Goal: Information Seeking & Learning: Learn about a topic

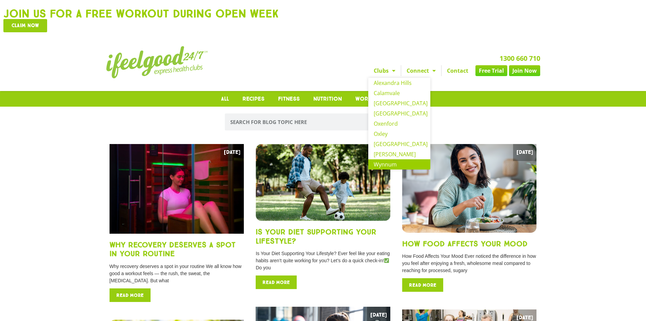
click at [381, 159] on link "Wynnum" at bounding box center [399, 164] width 62 height 10
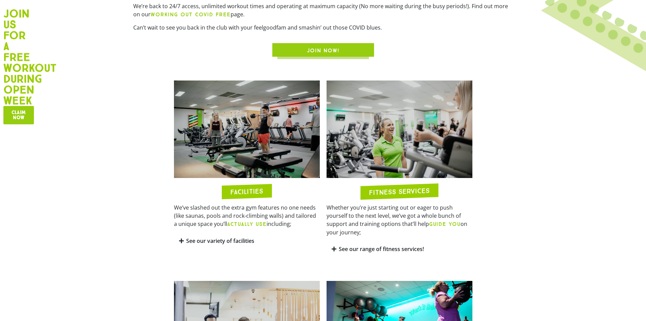
scroll to position [339, 0]
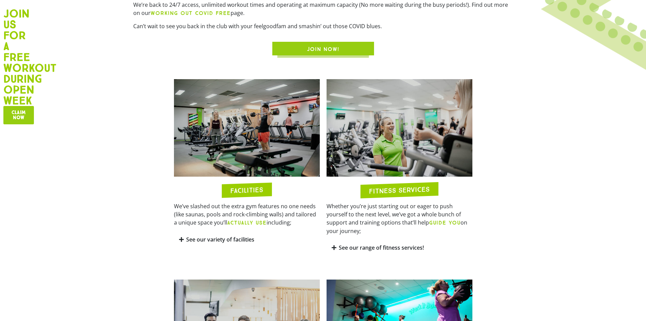
click at [180, 238] on icon at bounding box center [181, 238] width 5 height 5
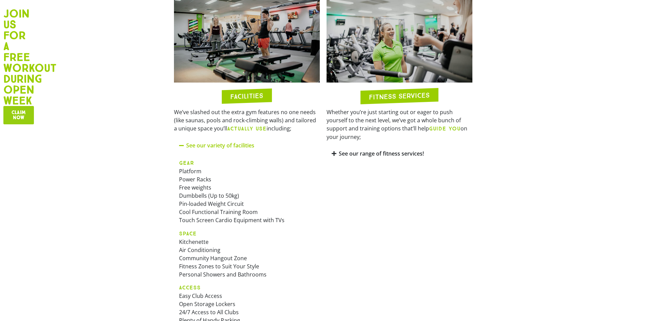
scroll to position [373, 0]
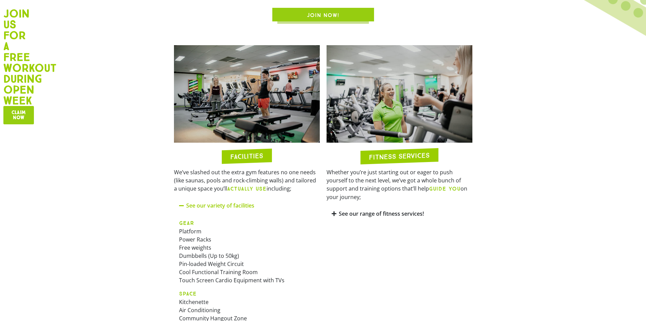
click at [335, 211] on icon at bounding box center [334, 213] width 5 height 5
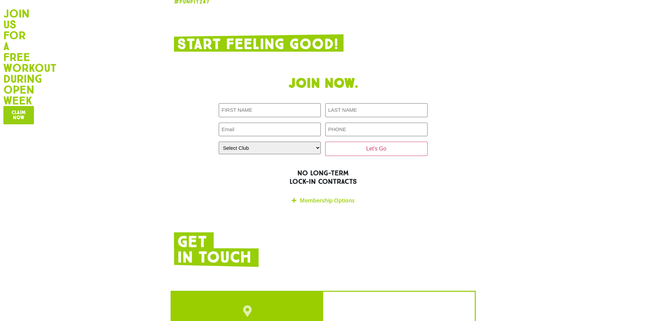
scroll to position [1357, 0]
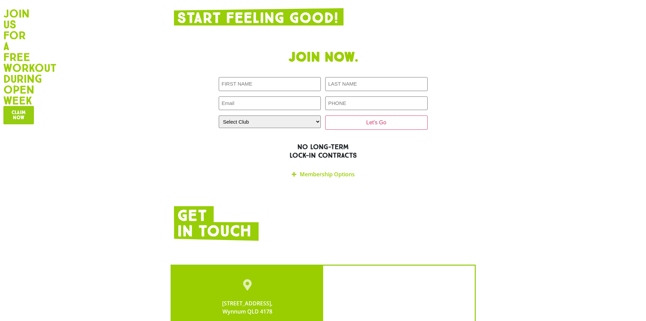
click at [318, 170] on link "Membership Options" at bounding box center [327, 173] width 55 height 7
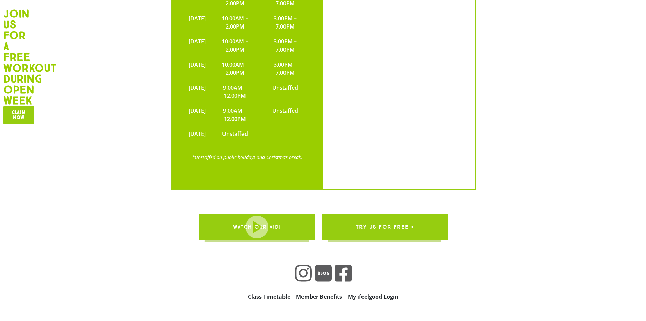
scroll to position [1911, 0]
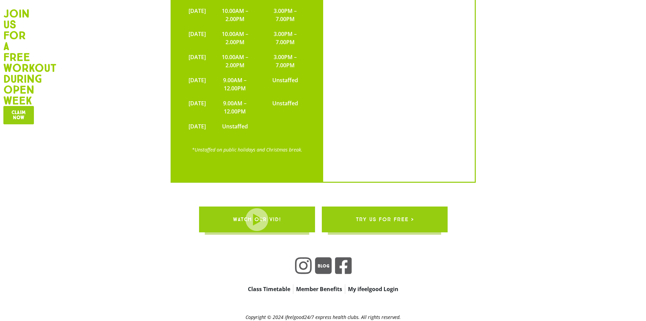
click at [256, 210] on span "WATCH OUR VID!" at bounding box center [257, 219] width 48 height 19
